Goal: Information Seeking & Learning: Learn about a topic

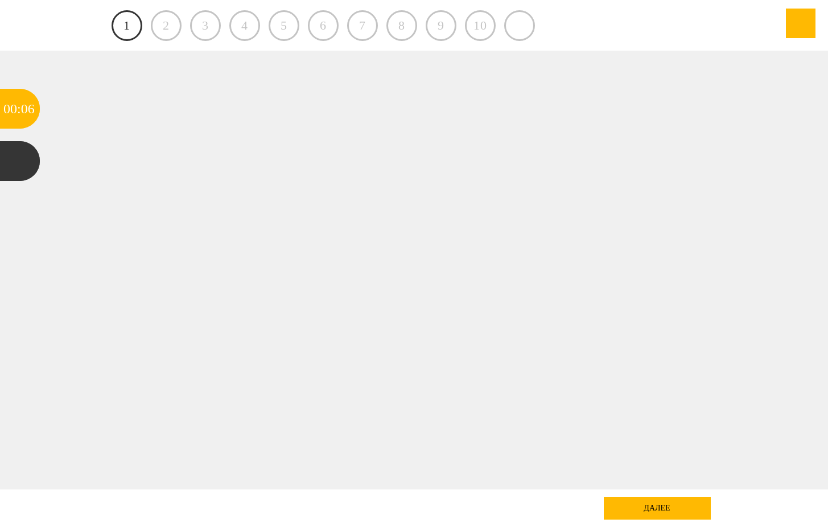
click at [141, 31] on link "1" at bounding box center [127, 25] width 31 height 31
click at [633, 511] on div "далее" at bounding box center [657, 508] width 107 height 23
click at [322, 226] on div at bounding box center [414, 270] width 745 height 439
click at [32, 168] on div at bounding box center [20, 161] width 40 height 40
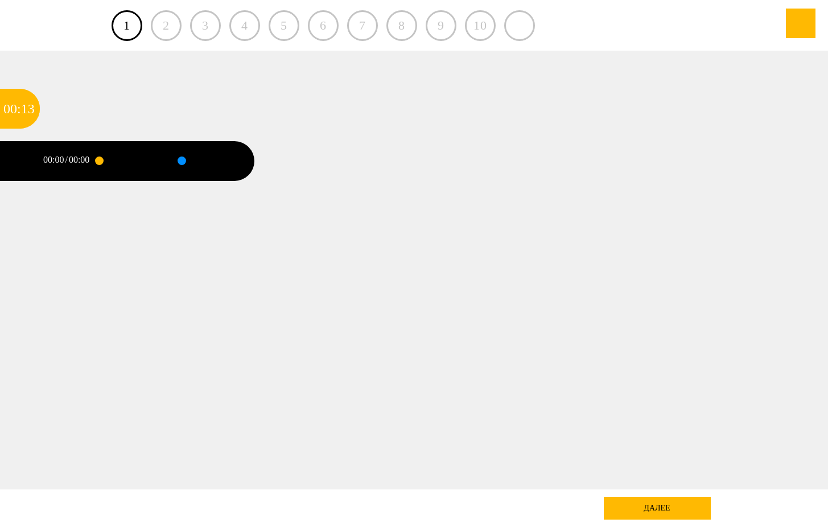
click at [101, 159] on div at bounding box center [125, 161] width 53 height 40
drag, startPoint x: 120, startPoint y: 160, endPoint x: 135, endPoint y: 161, distance: 15.4
click at [136, 161] on div at bounding box center [125, 161] width 53 height 40
click at [31, 111] on div "15" at bounding box center [28, 109] width 14 height 40
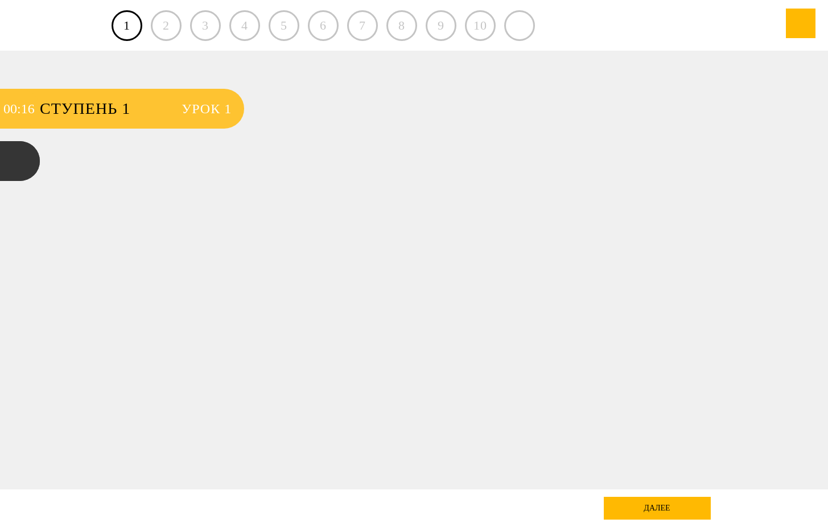
click at [109, 110] on span "Ступень 1" at bounding box center [105, 109] width 130 height 40
click at [226, 109] on span "Урок 1" at bounding box center [207, 109] width 50 height 40
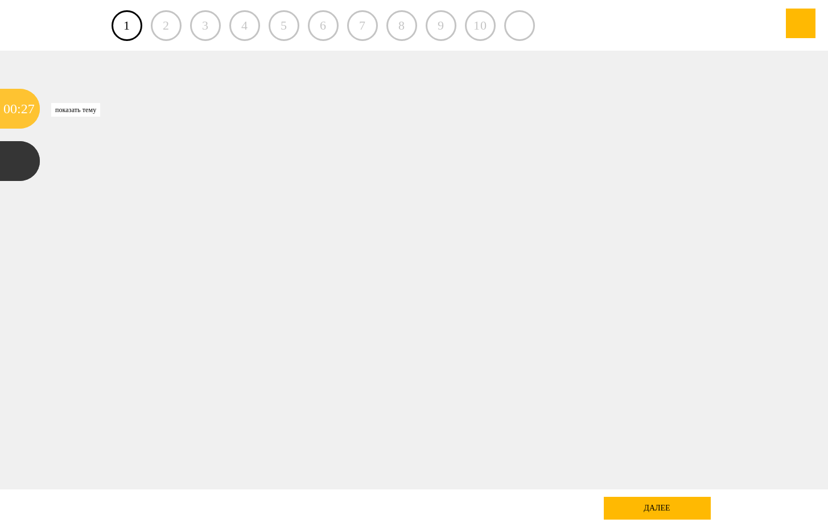
click at [24, 121] on div "27" at bounding box center [28, 109] width 14 height 40
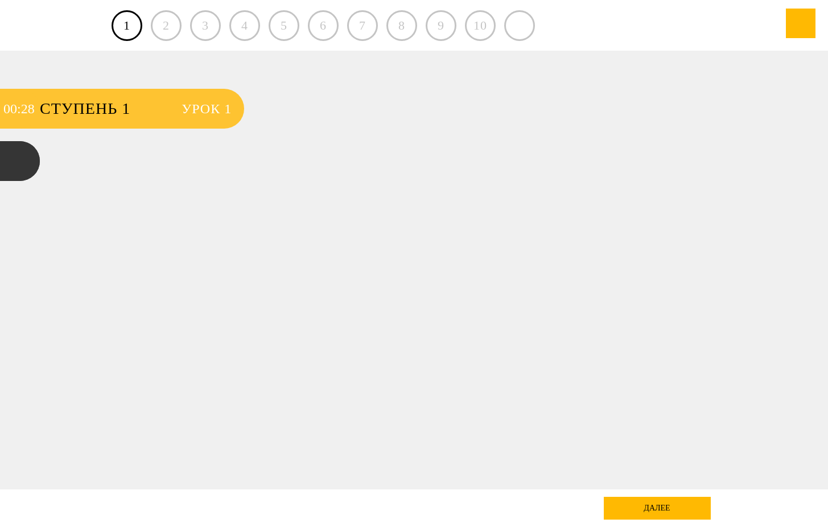
drag, startPoint x: 60, startPoint y: 110, endPoint x: 105, endPoint y: 108, distance: 45.0
click at [63, 110] on span "Ступень 1" at bounding box center [105, 109] width 130 height 40
click at [197, 112] on span "Урок 1" at bounding box center [207, 109] width 50 height 40
click at [230, 123] on span "Урок 1" at bounding box center [207, 109] width 50 height 40
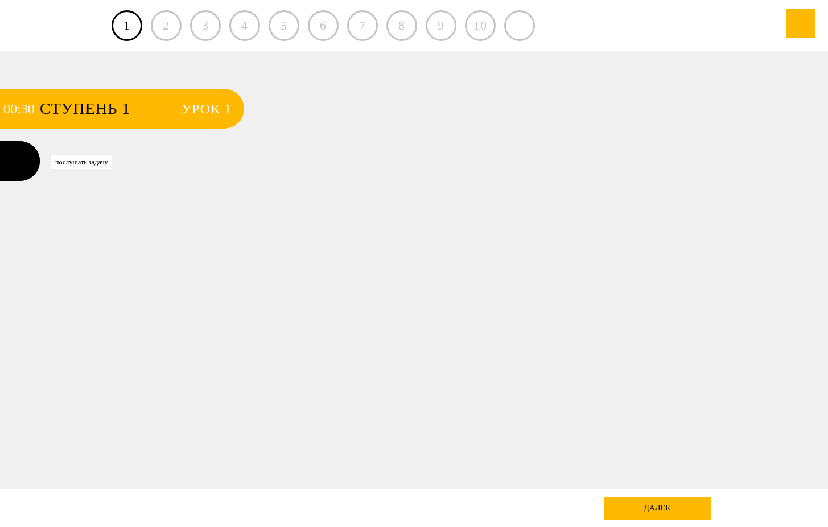
drag, startPoint x: 10, startPoint y: 166, endPoint x: 17, endPoint y: 164, distance: 6.9
click at [16, 164] on div at bounding box center [20, 161] width 40 height 40
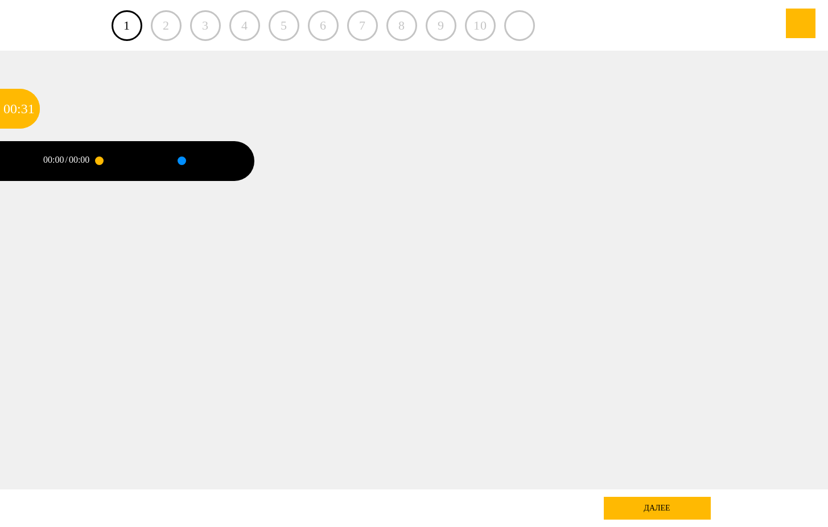
click at [74, 167] on div "00:00 / 00:00" at bounding box center [69, 161] width 59 height 40
drag, startPoint x: 98, startPoint y: 163, endPoint x: 115, endPoint y: 159, distance: 17.0
click at [102, 162] on div at bounding box center [99, 160] width 9 height 9
drag, startPoint x: 134, startPoint y: 156, endPoint x: 146, endPoint y: 158, distance: 12.0
click at [142, 158] on div at bounding box center [125, 161] width 53 height 40
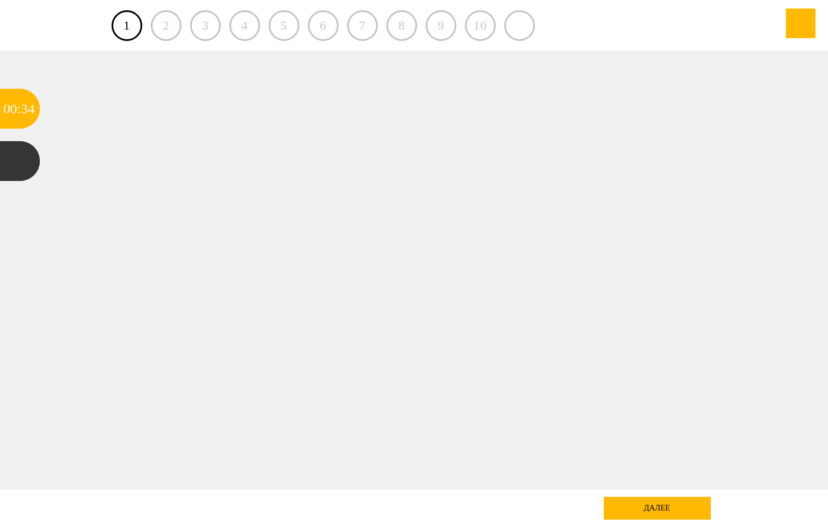
click at [654, 501] on div "далее" at bounding box center [657, 508] width 107 height 23
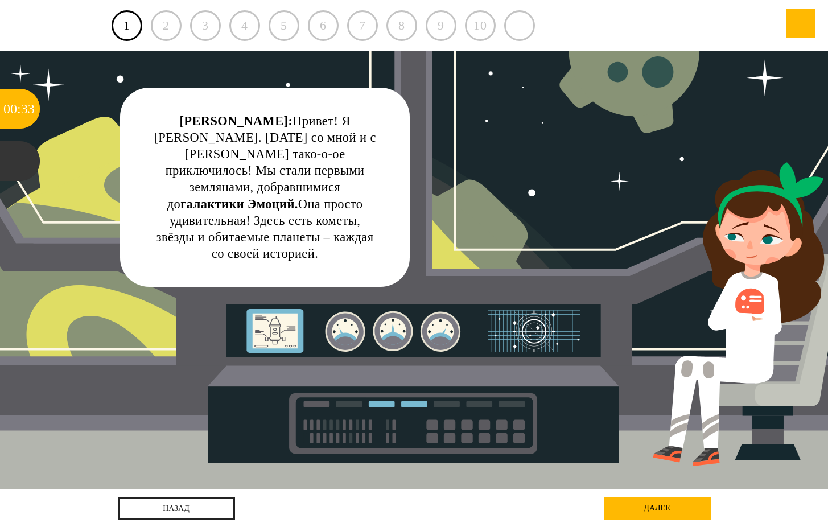
click at [195, 108] on div "Катя: Привет! Я Катя Союзова. Сегодня со мной и с Пашей Фальконовым тако-о-ое п…" at bounding box center [265, 187] width 290 height 199
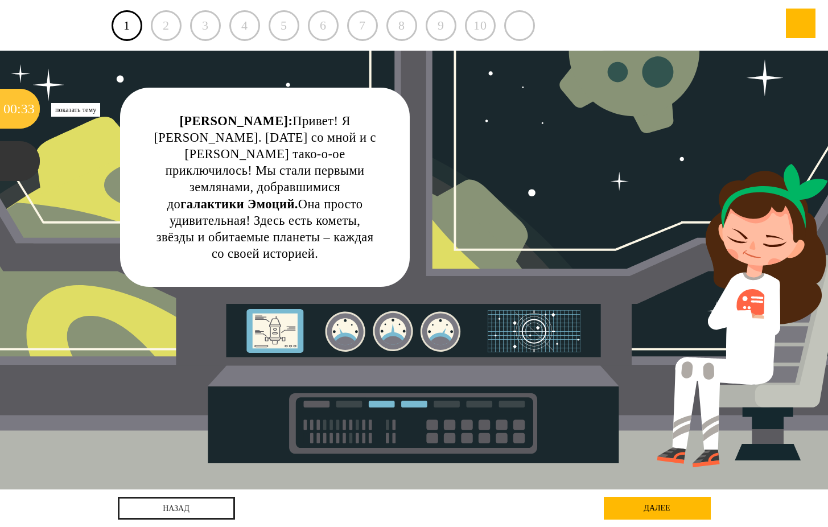
click at [22, 107] on div "33" at bounding box center [28, 109] width 14 height 40
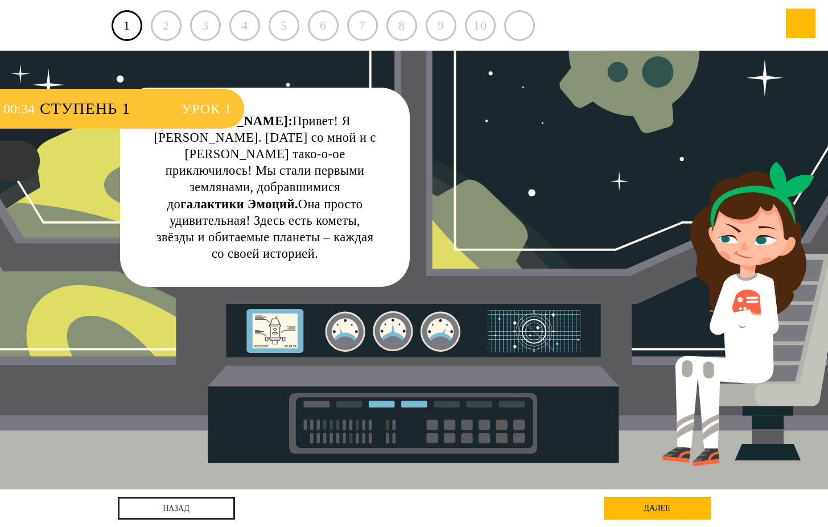
click at [81, 106] on span "Ступень 1" at bounding box center [105, 109] width 130 height 40
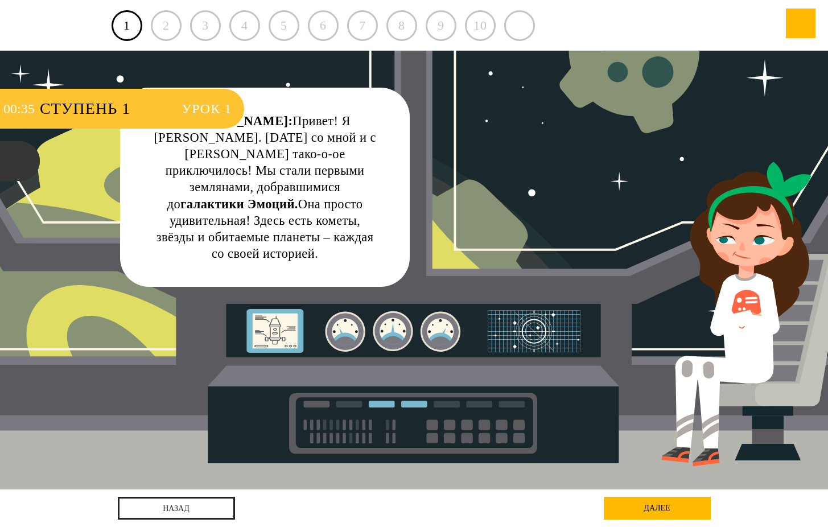
click at [236, 114] on div "Ступень 1 Урок 1" at bounding box center [142, 109] width 204 height 40
click at [217, 111] on span "Урок 1" at bounding box center [207, 109] width 50 height 40
click at [213, 111] on span "Урок 1" at bounding box center [207, 109] width 50 height 40
click at [213, 110] on span "Урок 1" at bounding box center [207, 109] width 50 height 40
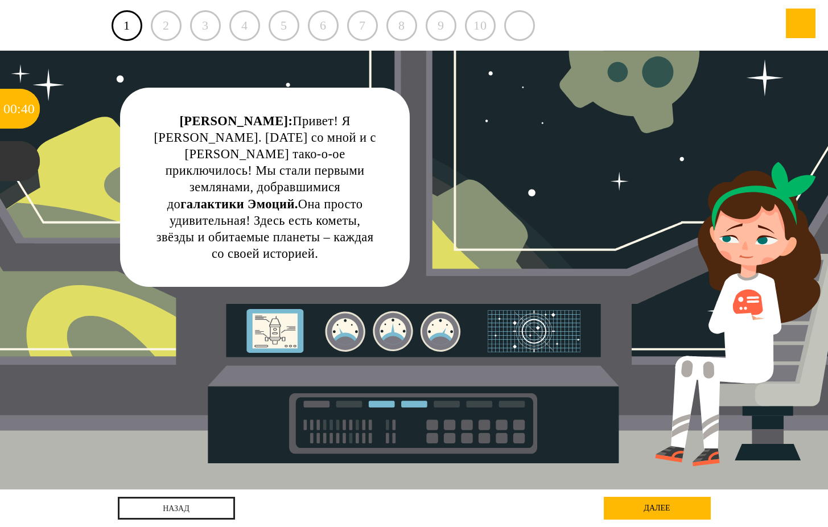
click at [656, 508] on div "далее" at bounding box center [657, 508] width 107 height 23
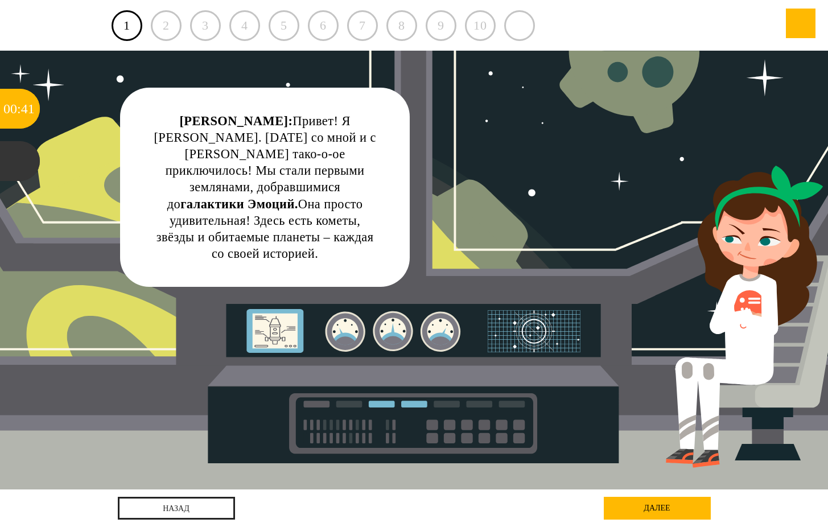
click at [310, 229] on div "Катя: Привет! Я Катя Союзова. Сегодня со мной и с Пашей Фальконовым тако-о-ое п…" at bounding box center [265, 187] width 224 height 149
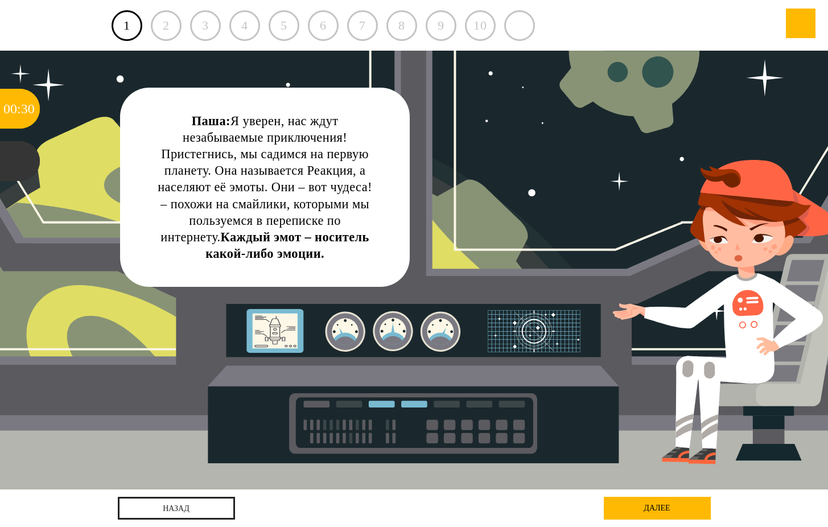
click at [481, 266] on div "Паша: Я уверен, нас ждут незабываемые приключения! Пристегнись, мы садимся на п…" at bounding box center [414, 270] width 745 height 439
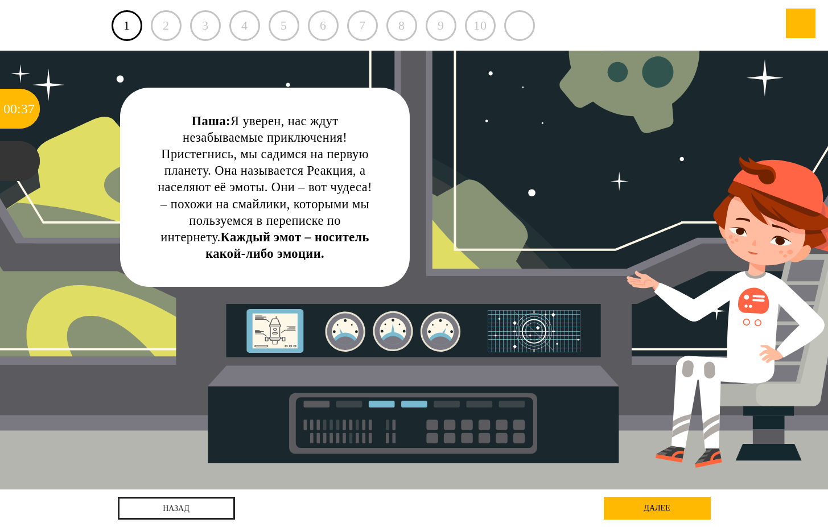
click at [323, 261] on div "Паша: Я уверен, нас ждут незабываемые приключения! Пристегнись, мы садимся на п…" at bounding box center [265, 187] width 224 height 149
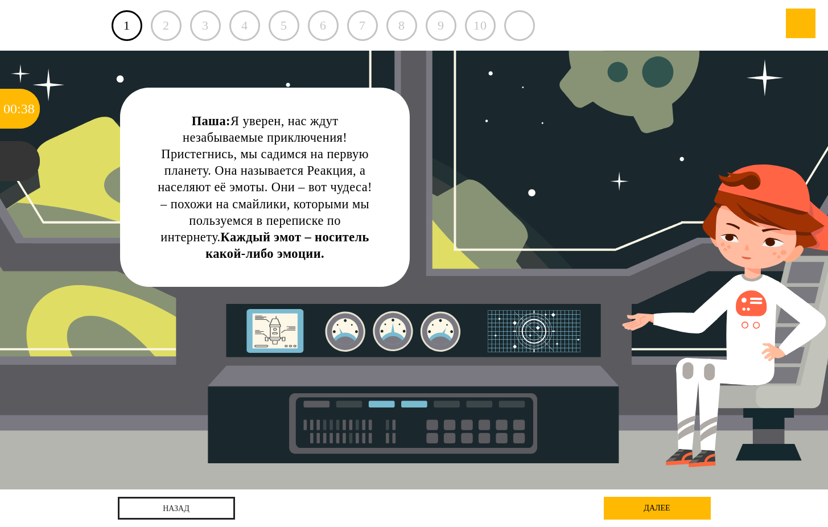
click at [283, 244] on div "Паша: Я уверен, нас ждут незабываемые приключения! Пристегнись, мы садимся на п…" at bounding box center [265, 187] width 224 height 149
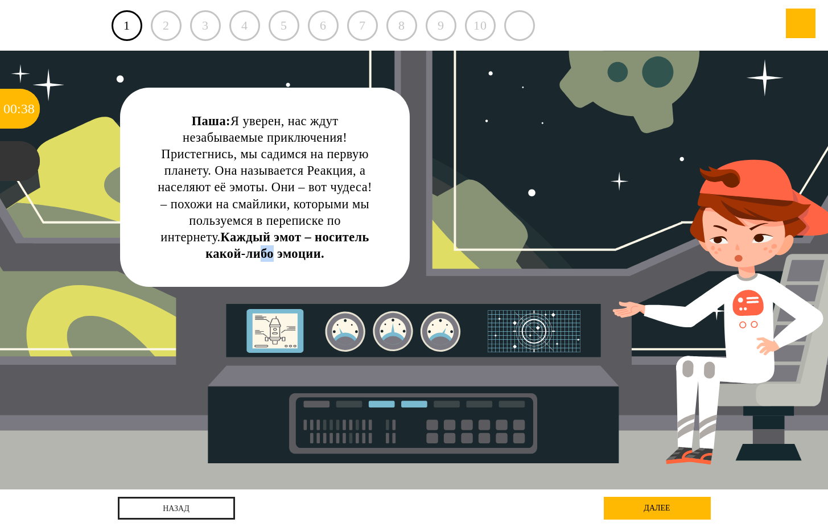
drag, startPoint x: 381, startPoint y: 241, endPoint x: 446, endPoint y: 248, distance: 64.7
click at [423, 246] on div "Паша: Я уверен, нас ждут незабываемые приключения! Пристегнись, мы садимся на п…" at bounding box center [414, 270] width 745 height 439
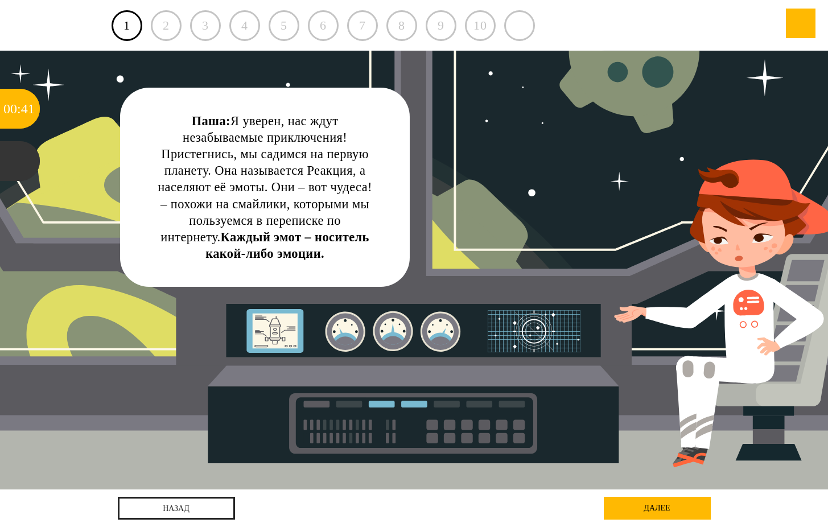
click at [430, 22] on div "9" at bounding box center [441, 25] width 31 height 31
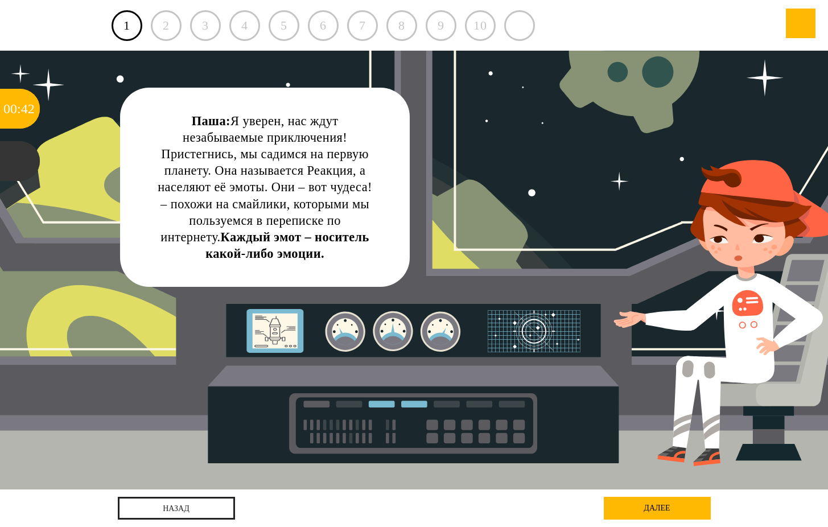
click at [459, 24] on div "1 2 3 4 5 6 7 8 9 10" at bounding box center [414, 25] width 605 height 51
click at [525, 31] on div at bounding box center [519, 25] width 31 height 31
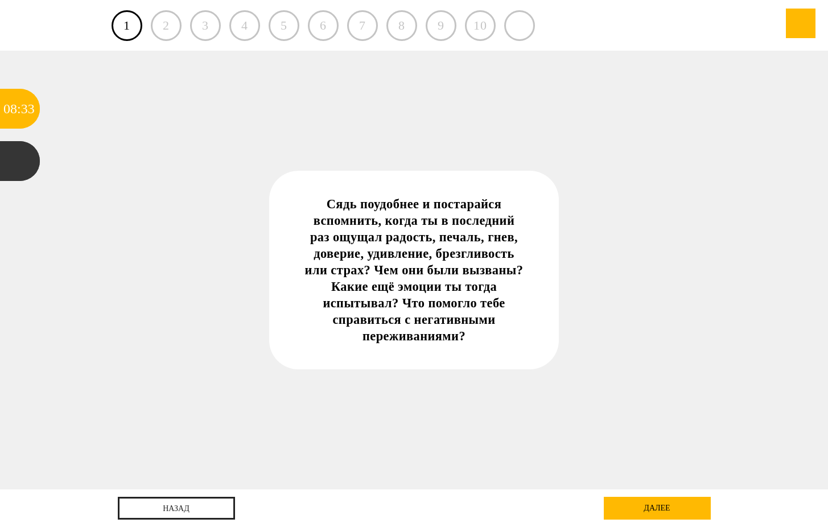
click at [631, 505] on div "далее" at bounding box center [657, 508] width 107 height 23
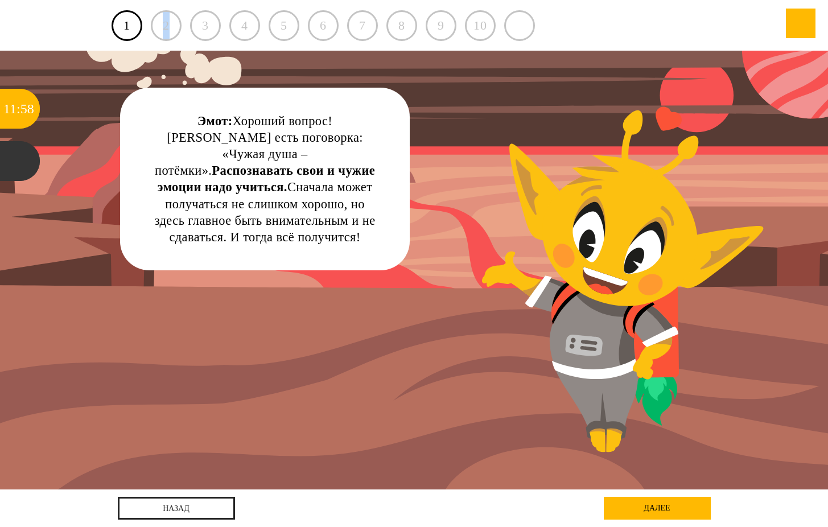
click at [167, 25] on div "2" at bounding box center [166, 25] width 31 height 31
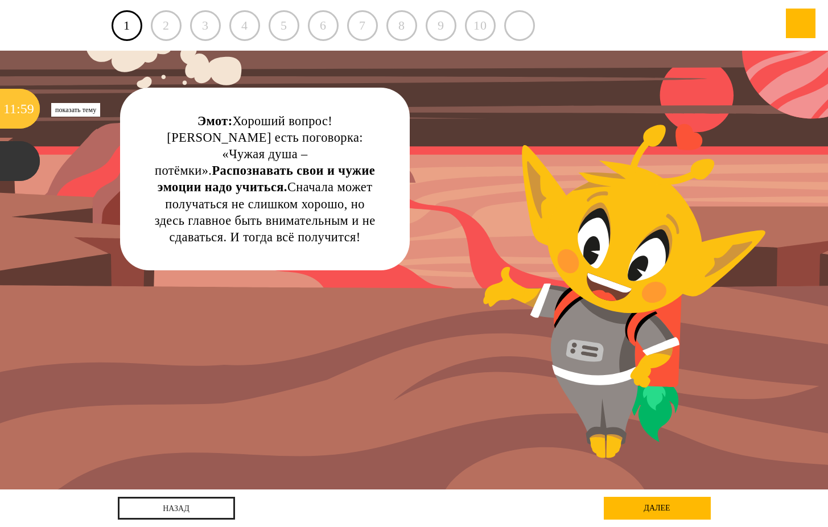
click at [23, 114] on div "59" at bounding box center [27, 109] width 14 height 40
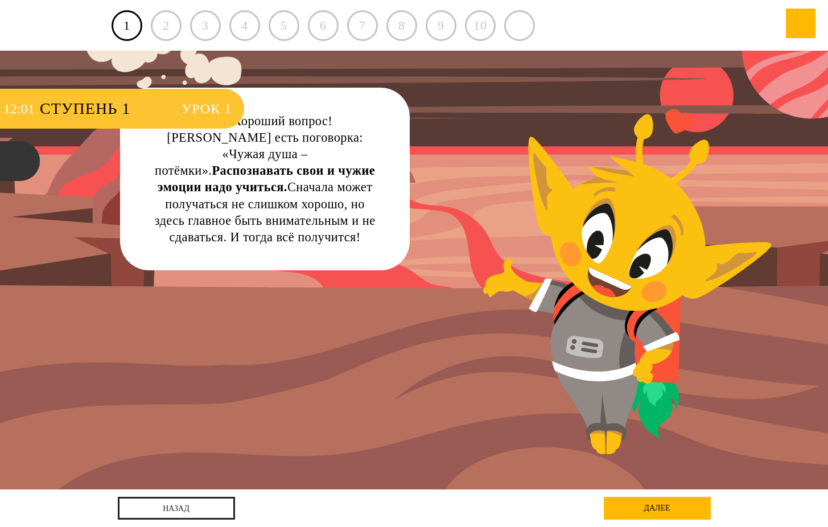
click at [204, 109] on span "Урок 1" at bounding box center [207, 109] width 50 height 40
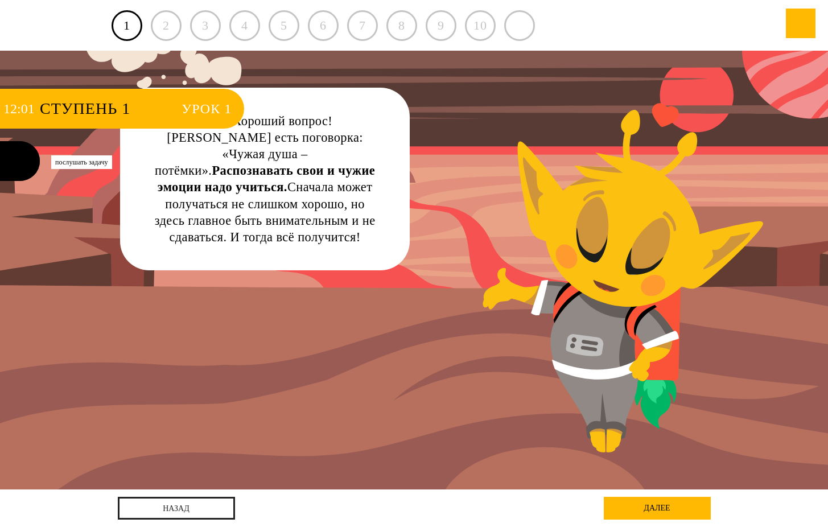
click at [19, 172] on div at bounding box center [20, 161] width 40 height 40
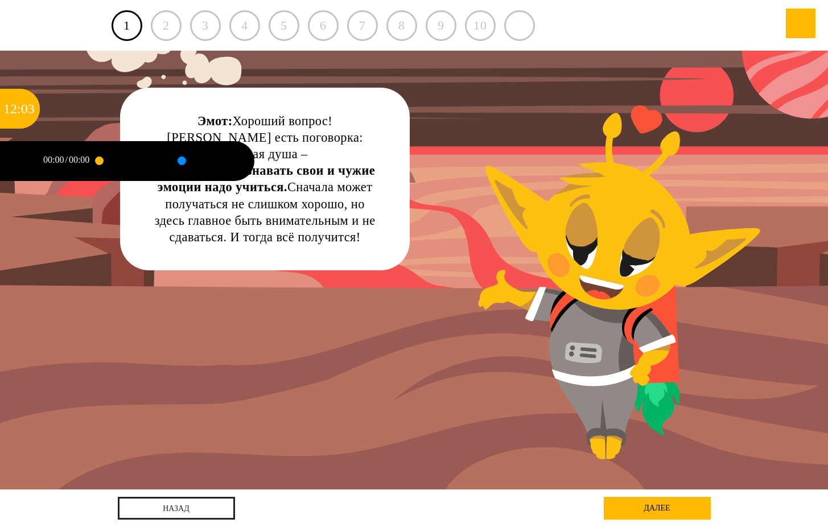
click at [101, 161] on div at bounding box center [99, 160] width 9 height 9
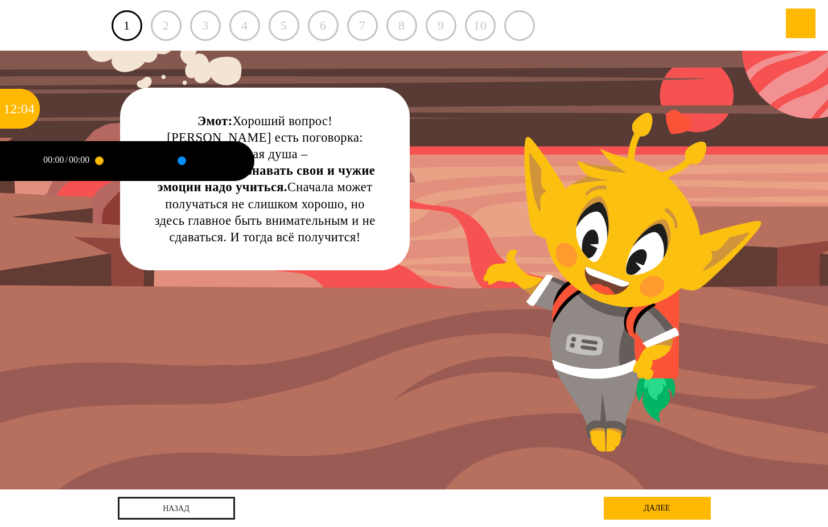
click at [73, 161] on div "00:00" at bounding box center [79, 159] width 20 height 9
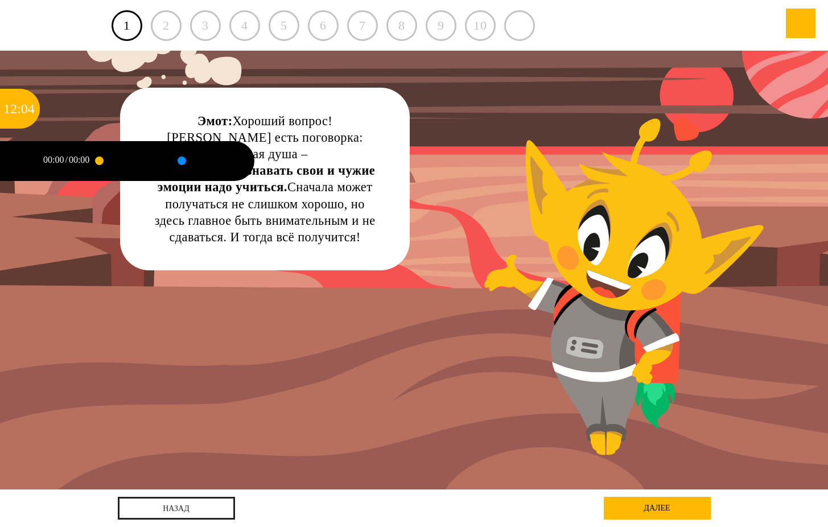
drag, startPoint x: 30, startPoint y: 163, endPoint x: 24, endPoint y: 162, distance: 5.8
click at [29, 163] on div at bounding box center [20, 161] width 40 height 40
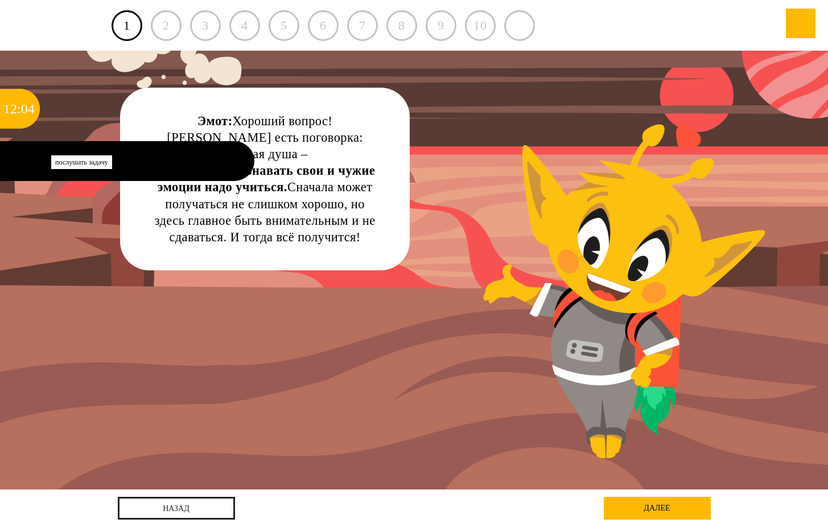
click at [19, 161] on div at bounding box center [20, 161] width 40 height 40
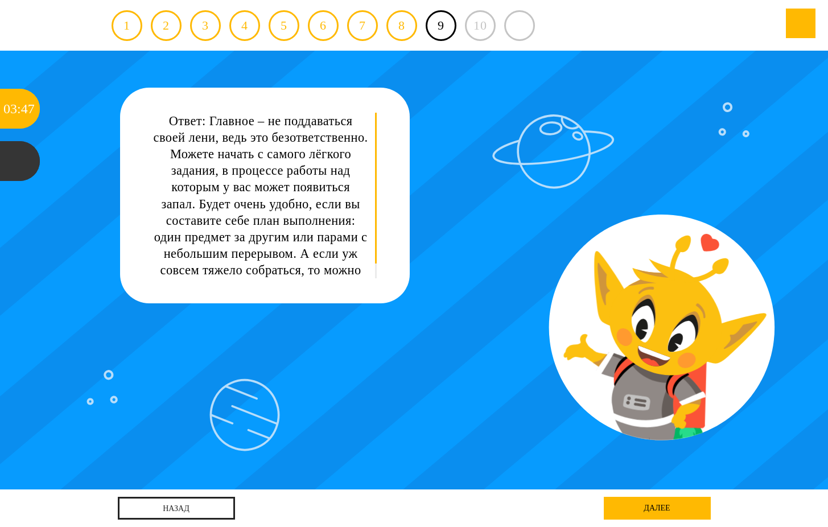
click at [290, 245] on div "Ответ: Главное – не поддаваться своей лени, ведь это безответственно. Можете на…" at bounding box center [260, 204] width 215 height 182
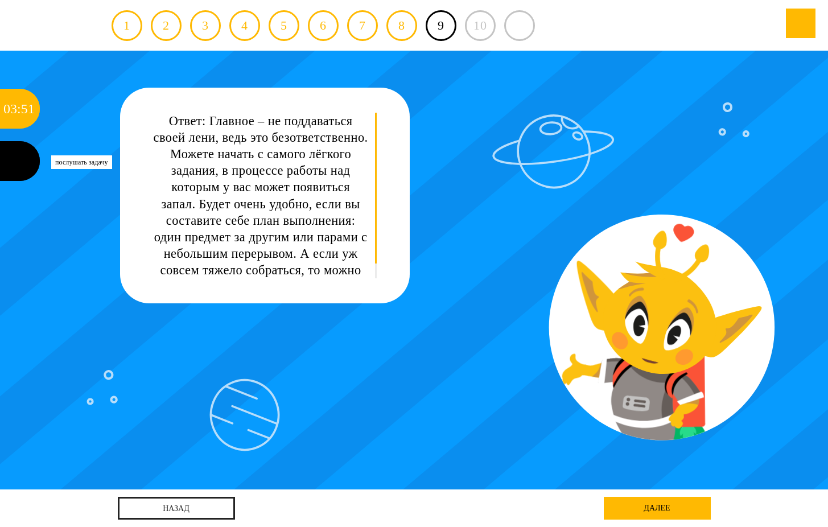
click at [18, 159] on div at bounding box center [20, 161] width 40 height 40
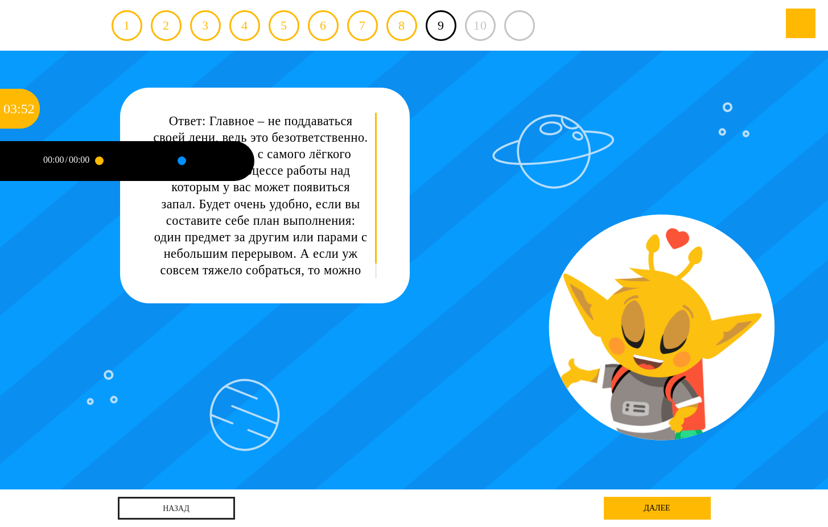
click at [54, 156] on div "00:00" at bounding box center [53, 159] width 20 height 9
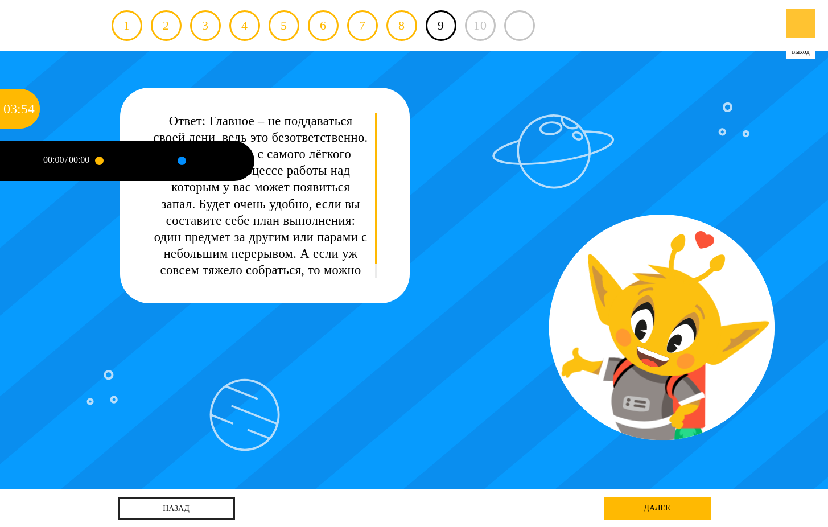
click at [792, 38] on div at bounding box center [801, 24] width 30 height 30
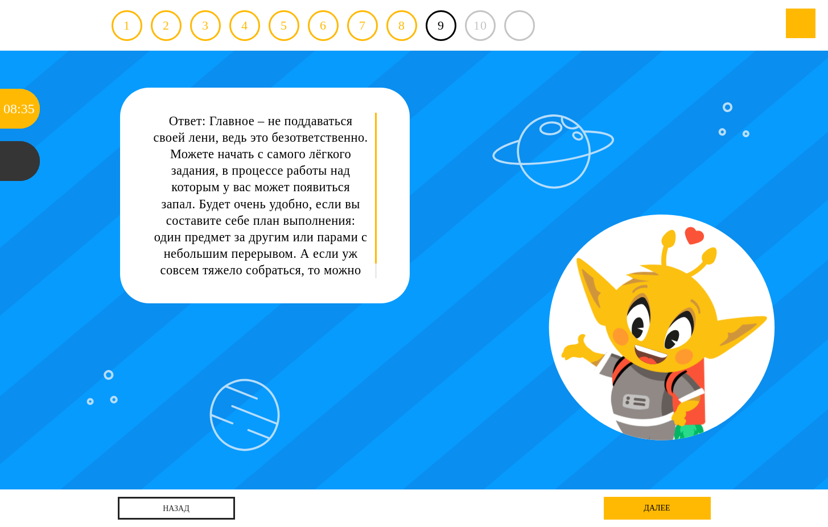
click at [772, 219] on div "Ответ: Главное – не поддаваться своей лени, ведь это безответственно. Можете на…" at bounding box center [414, 270] width 745 height 439
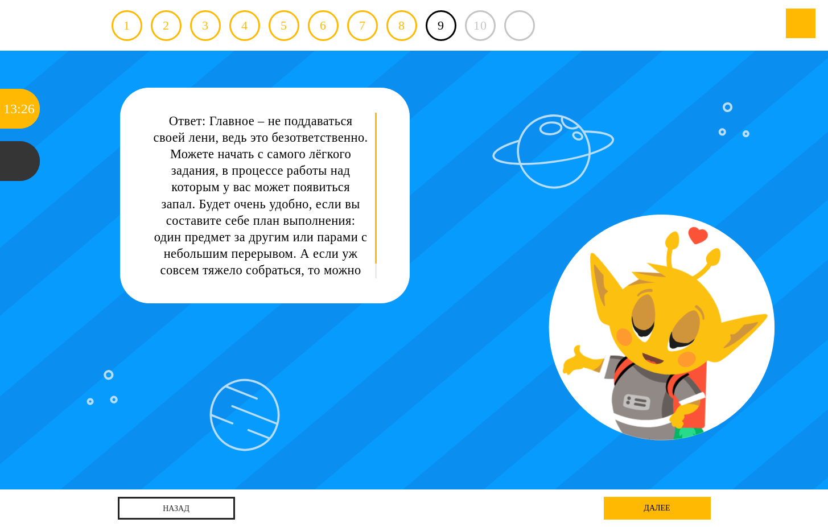
click at [754, 355] on div "Ответ: Главное – не поддаваться своей лени, ведь это безответственно. Можете на…" at bounding box center [414, 270] width 745 height 439
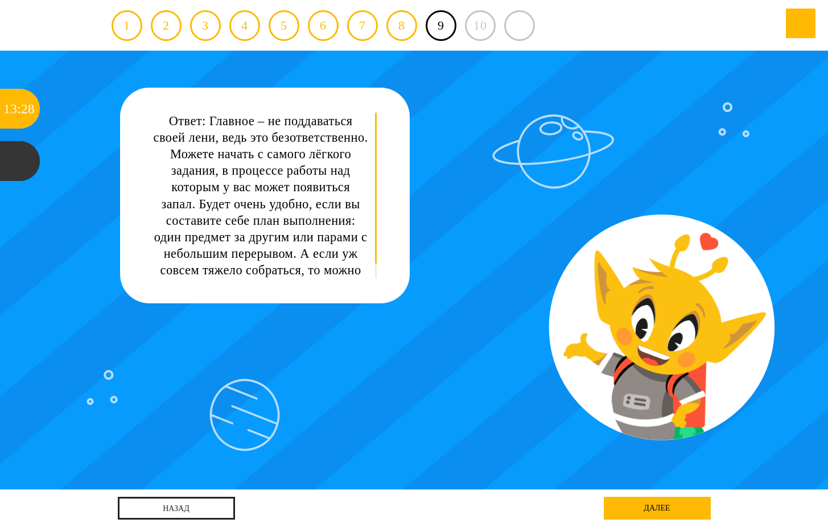
click at [475, 34] on div "10" at bounding box center [480, 25] width 31 height 31
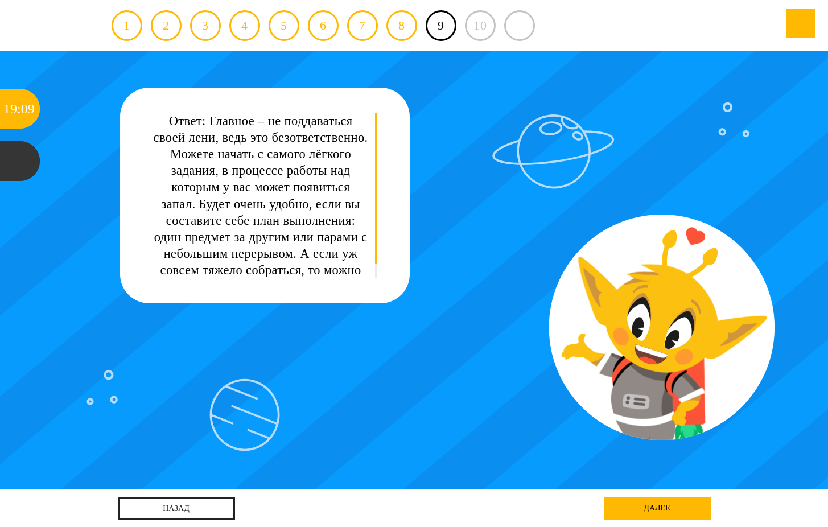
drag, startPoint x: 773, startPoint y: 106, endPoint x: 758, endPoint y: 101, distance: 15.5
click at [773, 106] on div "Ответ: Главное – не поддаваться своей лени, ведь это безответственно. Можете на…" at bounding box center [414, 270] width 745 height 439
